Goal: Task Accomplishment & Management: Manage account settings

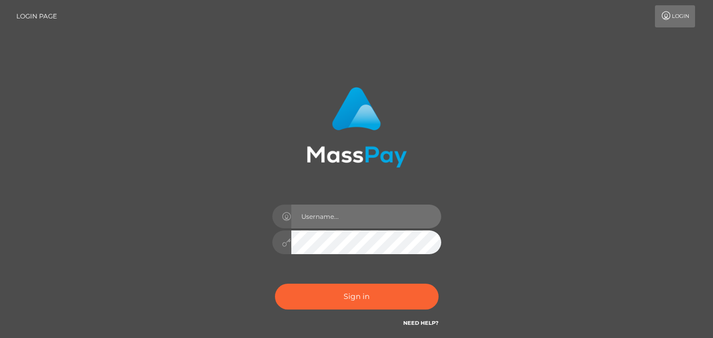
click at [350, 217] on input "text" at bounding box center [366, 217] width 150 height 24
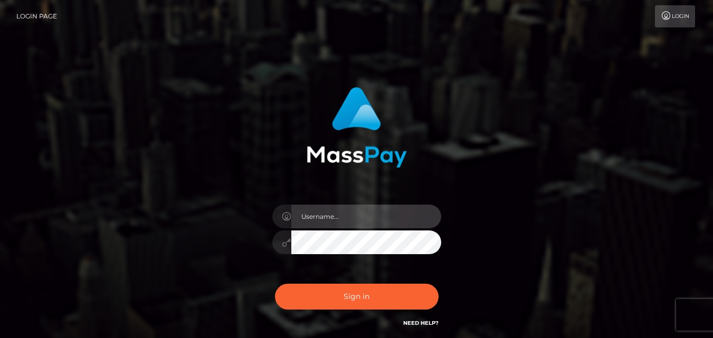
type input "[EMAIL_ADDRESS][DOMAIN_NAME]"
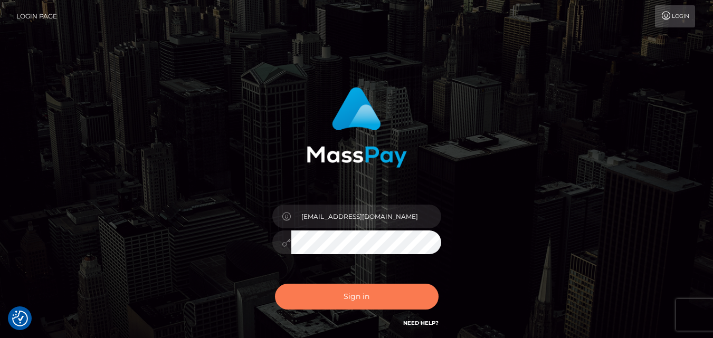
click at [333, 290] on button "Sign in" at bounding box center [357, 297] width 164 height 26
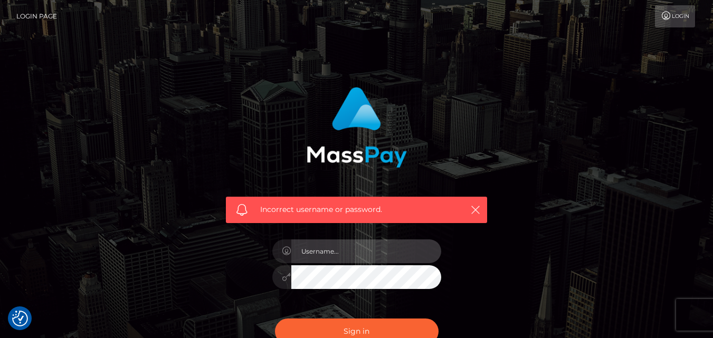
type input "[EMAIL_ADDRESS][DOMAIN_NAME]"
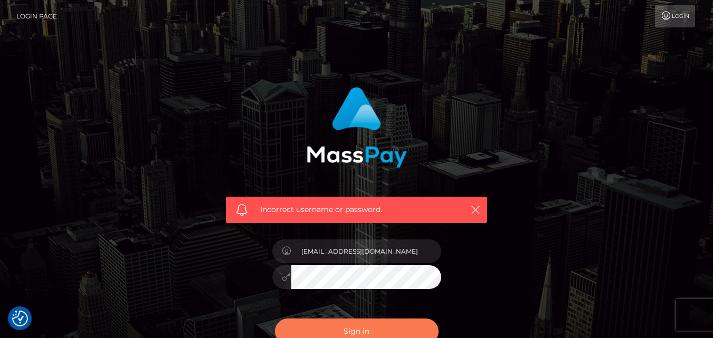
click at [368, 325] on button "Sign in" at bounding box center [357, 332] width 164 height 26
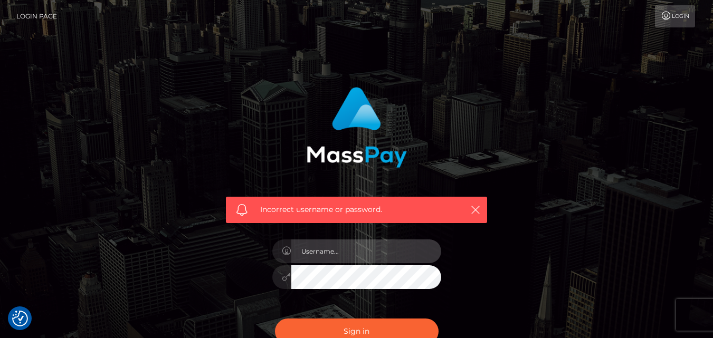
type input "[EMAIL_ADDRESS][DOMAIN_NAME]"
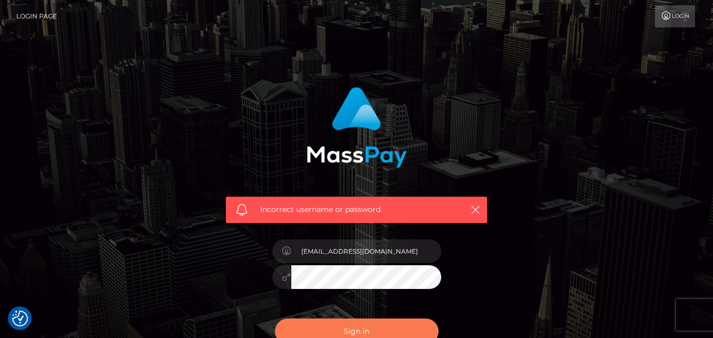
drag, startPoint x: 0, startPoint y: 0, endPoint x: 345, endPoint y: 326, distance: 474.8
click at [345, 326] on button "Sign in" at bounding box center [357, 332] width 164 height 26
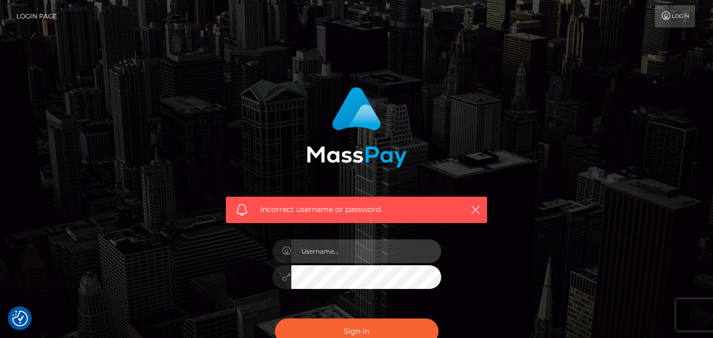
type input "[EMAIL_ADDRESS][DOMAIN_NAME]"
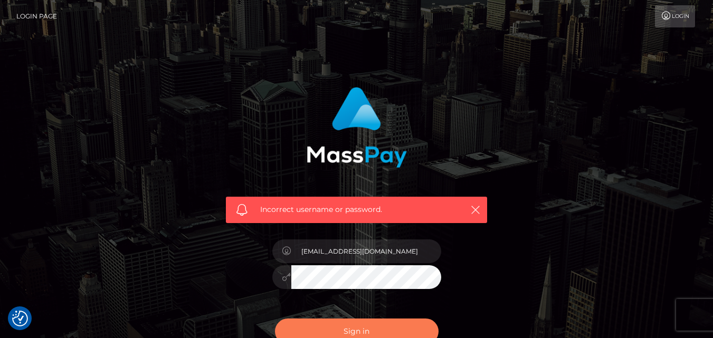
drag, startPoint x: 0, startPoint y: 0, endPoint x: 330, endPoint y: 330, distance: 466.0
click at [330, 330] on button "Sign in" at bounding box center [357, 332] width 164 height 26
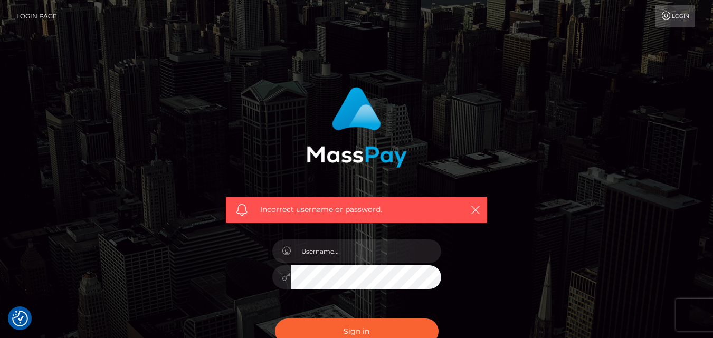
click at [330, 330] on button "Sign in" at bounding box center [357, 332] width 164 height 26
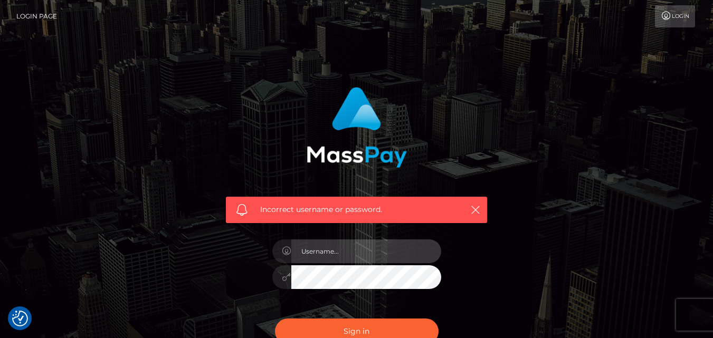
type input "[EMAIL_ADDRESS][DOMAIN_NAME]"
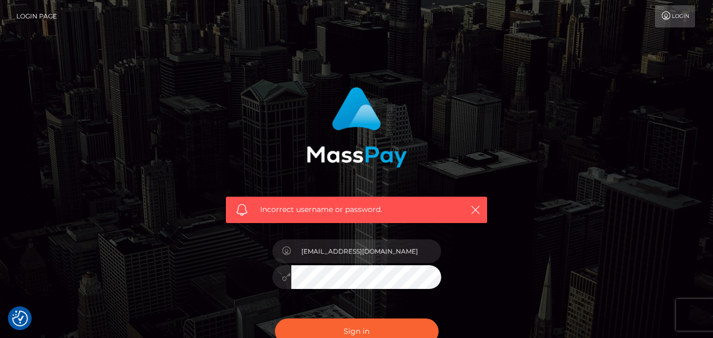
drag, startPoint x: 0, startPoint y: 0, endPoint x: 550, endPoint y: 109, distance: 560.4
click at [550, 109] on div "Incorrect username or password. nyakallo2025@gmail.com" at bounding box center [357, 231] width 602 height 304
click at [573, 256] on div "Incorrect username or password. nyakallo2025@gmail.com" at bounding box center [357, 231] width 602 height 304
click at [356, 326] on button "Sign in" at bounding box center [357, 332] width 164 height 26
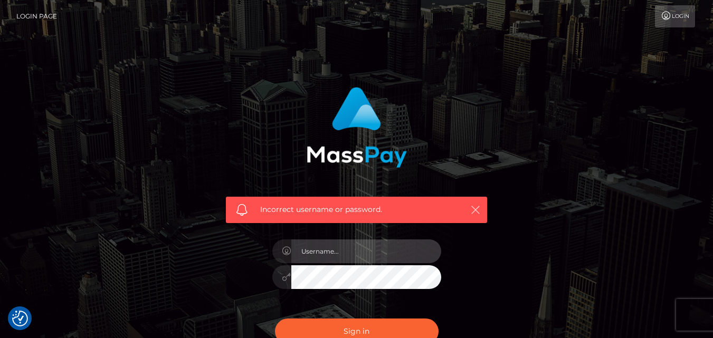
type input "[EMAIL_ADDRESS][DOMAIN_NAME]"
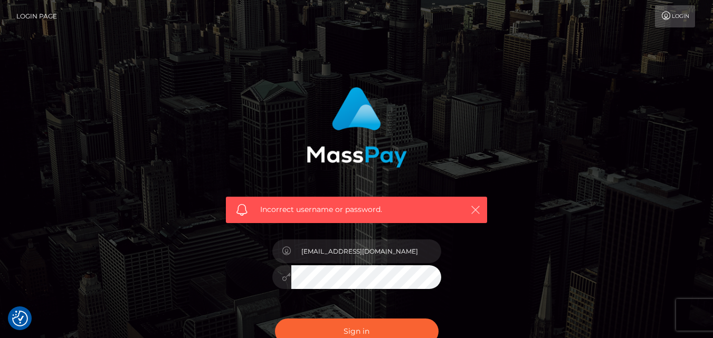
click at [475, 210] on icon "button" at bounding box center [475, 210] width 11 height 11
click at [373, 327] on button "Sign in" at bounding box center [357, 332] width 164 height 26
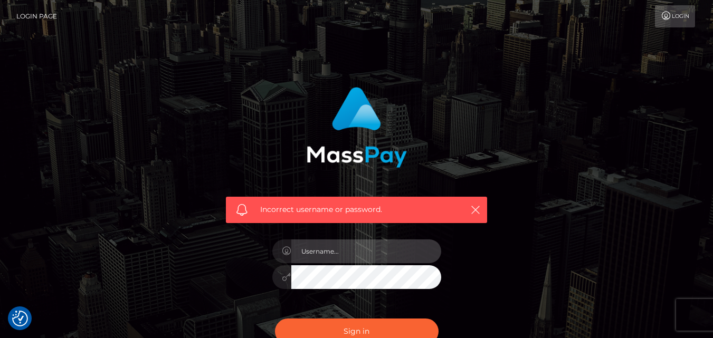
type input "[EMAIL_ADDRESS][DOMAIN_NAME]"
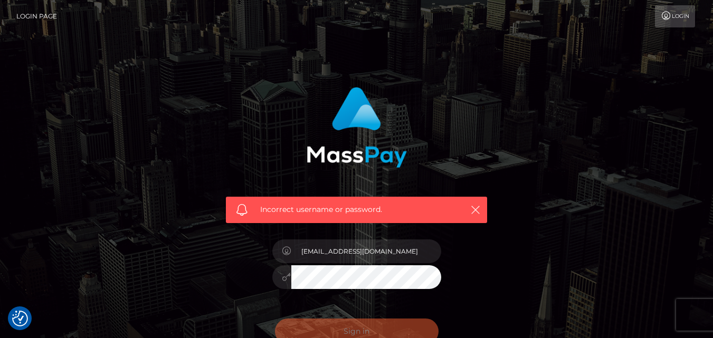
click at [373, 327] on div "Sign in Need Help?" at bounding box center [357, 336] width 185 height 47
